Goal: Transaction & Acquisition: Book appointment/travel/reservation

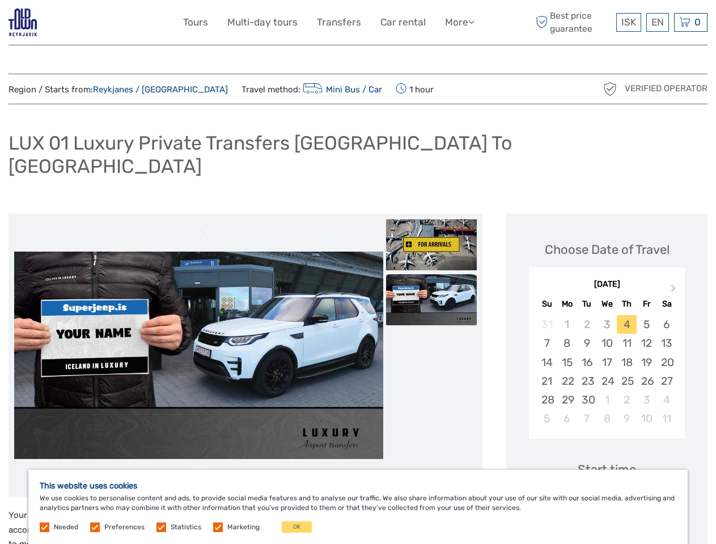
click at [458, 22] on link "More" at bounding box center [459, 22] width 29 height 16
click at [472, 22] on icon at bounding box center [471, 22] width 6 height 10
click at [628, 22] on span "ISK" at bounding box center [628, 21] width 15 height 11
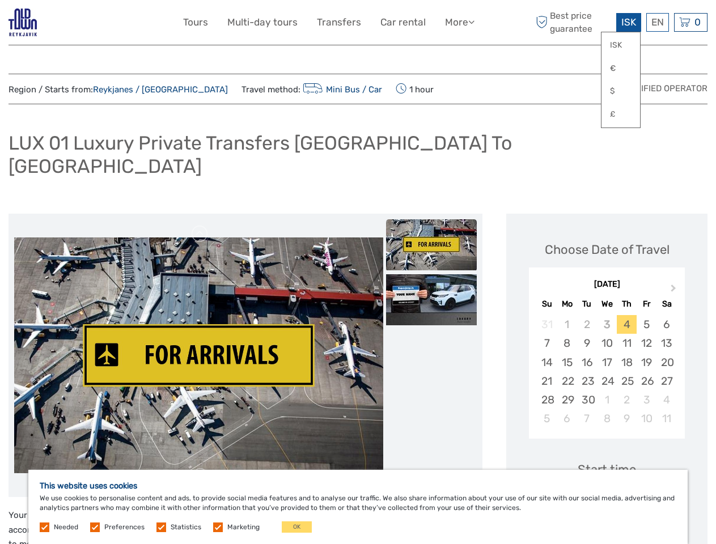
click at [657, 22] on div "EN English Español Deutsch" at bounding box center [657, 22] width 23 height 19
click at [690, 22] on div "0 Items Total 0 ISK Checkout The shopping cart is empty." at bounding box center [690, 22] width 33 height 19
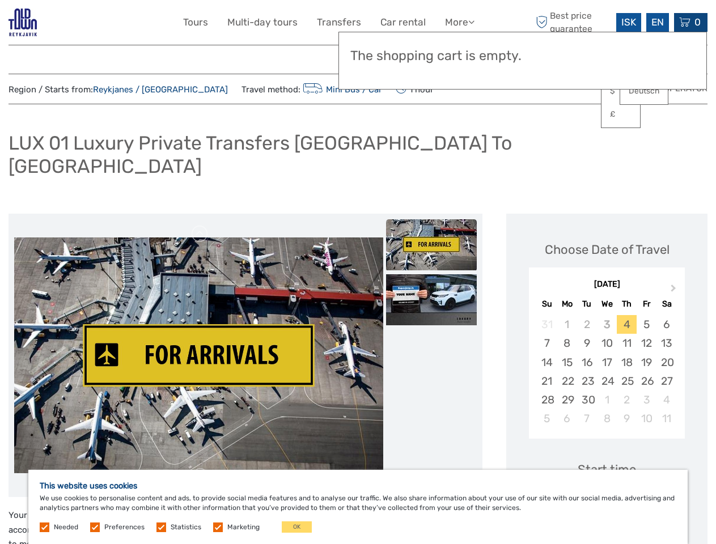
click at [200, 225] on link at bounding box center [200, 234] width 18 height 18
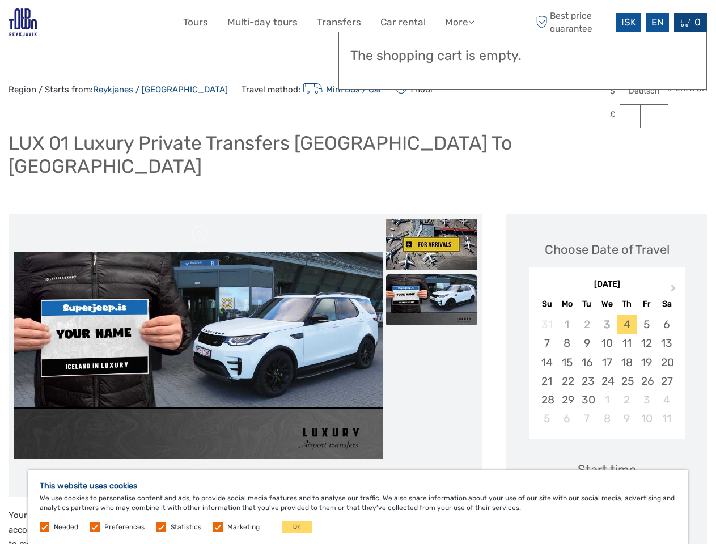
click at [431, 222] on img at bounding box center [431, 244] width 91 height 51
click at [431, 277] on img at bounding box center [431, 299] width 91 height 51
